Goal: Task Accomplishment & Management: Manage account settings

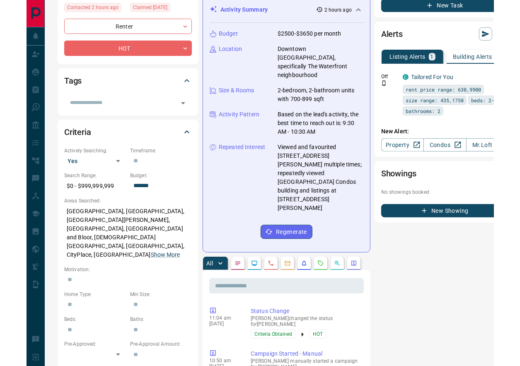
scroll to position [122, 0]
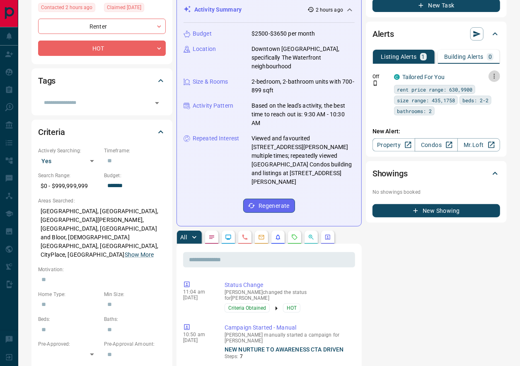
click at [467, 77] on icon "button" at bounding box center [493, 76] width 1 height 5
click at [467, 104] on link "Edit" at bounding box center [478, 103] width 18 height 8
click at [342, 257] on div at bounding box center [260, 183] width 520 height 366
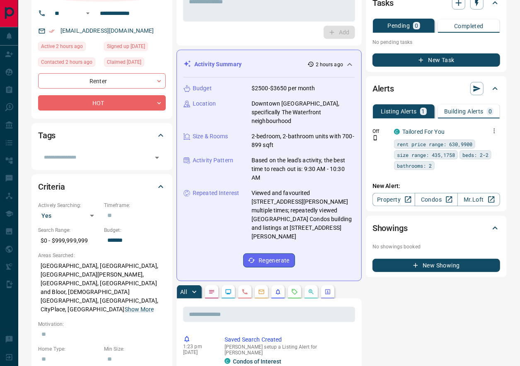
scroll to position [67, 0]
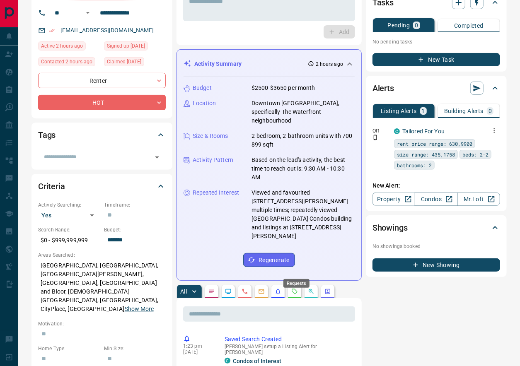
click at [296, 288] on icon "Requests" at bounding box center [294, 291] width 7 height 7
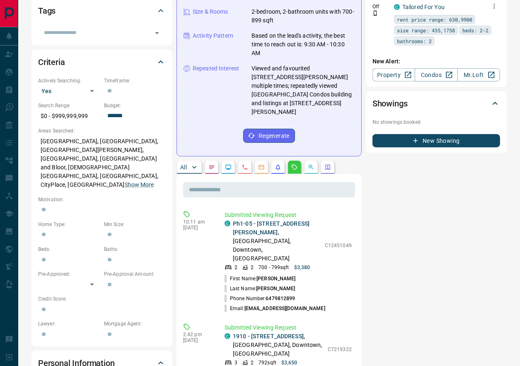
scroll to position [192, 0]
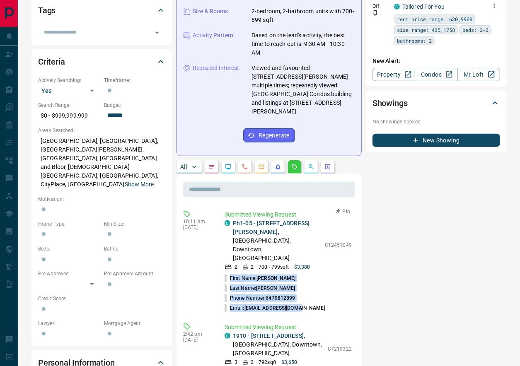
drag, startPoint x: 294, startPoint y: 258, endPoint x: 226, endPoint y: 228, distance: 73.9
click at [226, 273] on ul "First Name: [PERSON_NAME] Last Name: [PERSON_NAME] Phone Number: [PHONE_NUMBER]…" at bounding box center [287, 293] width 127 height 40
copy ul "First Name: [PERSON_NAME] Last Name: [PERSON_NAME] Phone Number: [PHONE_NUMBER]…"
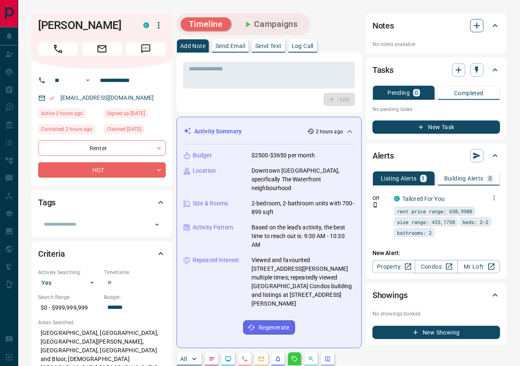
scroll to position [0, 0]
click at [467, 26] on icon "button" at bounding box center [477, 26] width 6 height 6
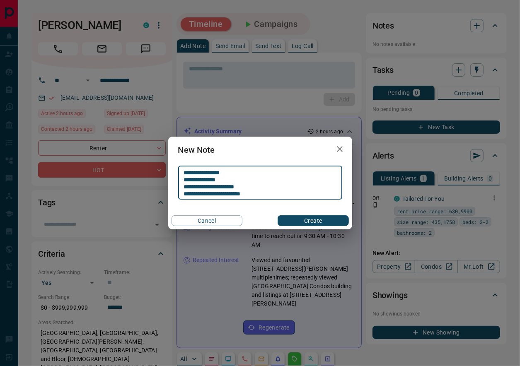
scroll to position [0, 0]
type textarea "**********"
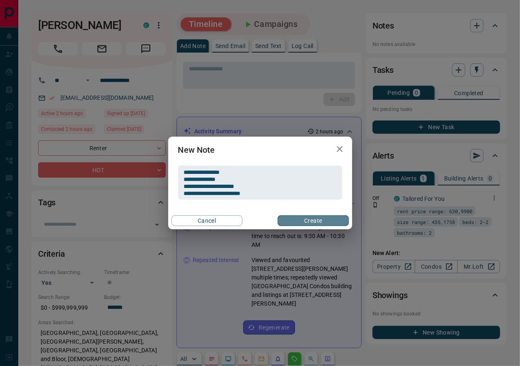
click at [301, 221] on button "Create" at bounding box center [312, 220] width 71 height 11
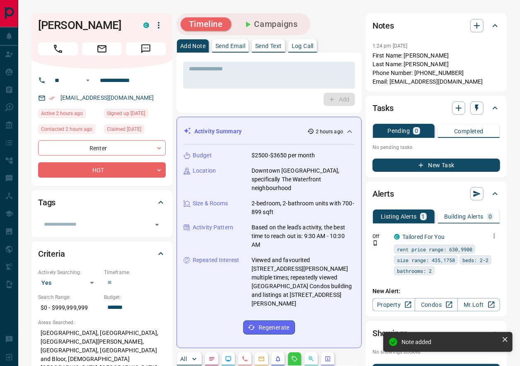
click at [305, 47] on p "Log Call" at bounding box center [302, 46] width 22 height 6
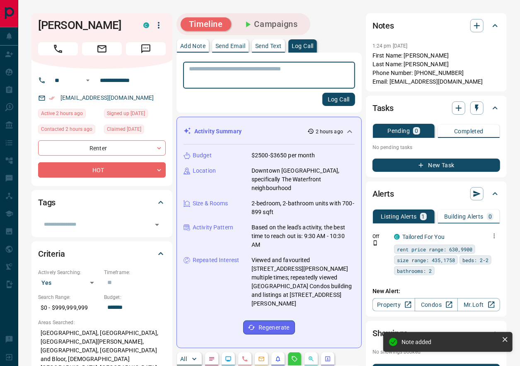
click at [331, 98] on button "Log Call" at bounding box center [338, 99] width 33 height 13
